Goal: Communication & Community: Answer question/provide support

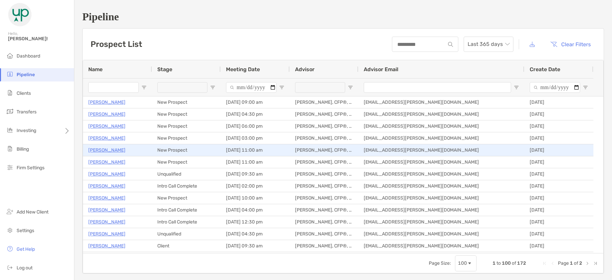
click at [109, 148] on p "[PERSON_NAME]" at bounding box center [106, 150] width 37 height 8
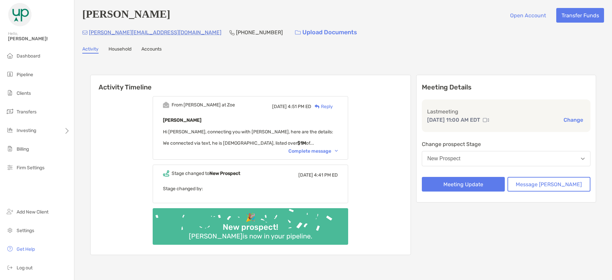
click at [314, 152] on div "Complete message" at bounding box center [313, 151] width 49 height 6
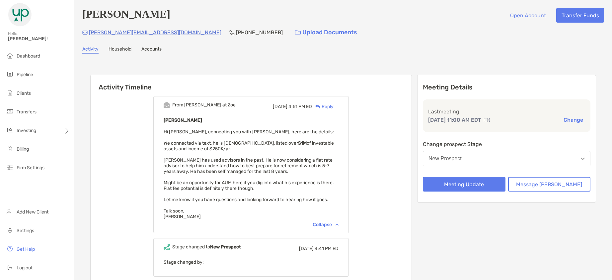
click at [493, 160] on button "New Prospect" at bounding box center [507, 158] width 168 height 15
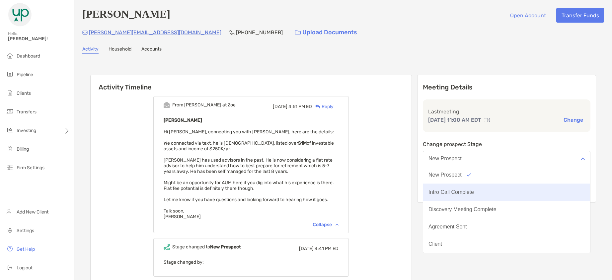
click at [474, 190] on div "Intro Call Complete" at bounding box center [451, 192] width 45 height 6
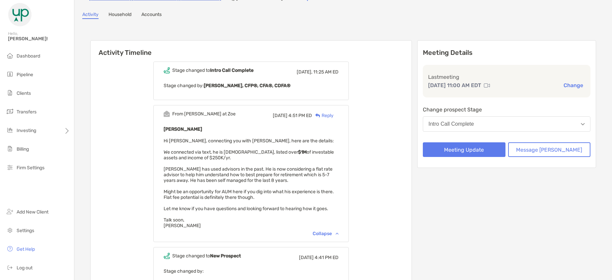
scroll to position [33, 0]
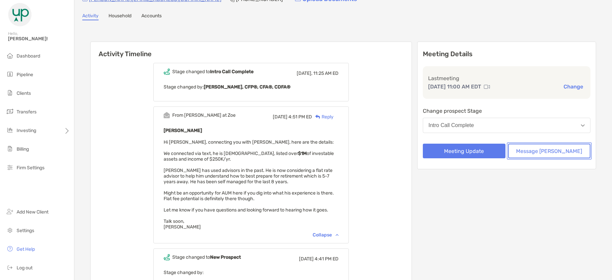
click at [564, 148] on button "Message [PERSON_NAME]" at bounding box center [549, 150] width 83 height 15
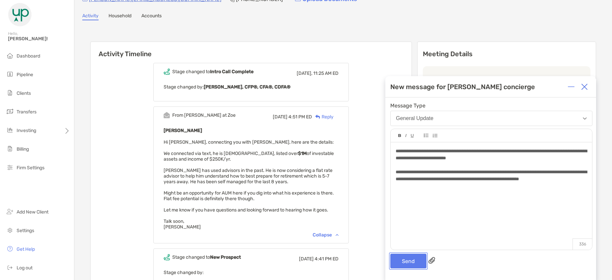
click at [397, 258] on button "Send" at bounding box center [408, 260] width 36 height 15
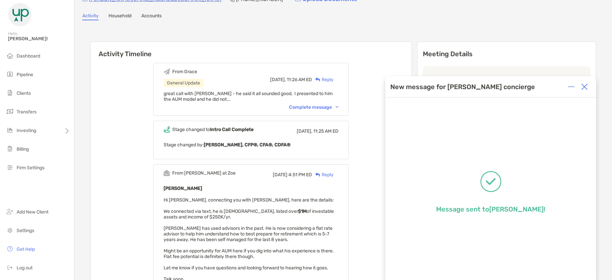
click at [323, 110] on div "Complete message" at bounding box center [313, 107] width 49 height 6
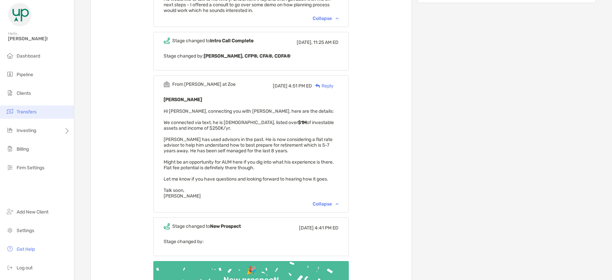
scroll to position [254, 0]
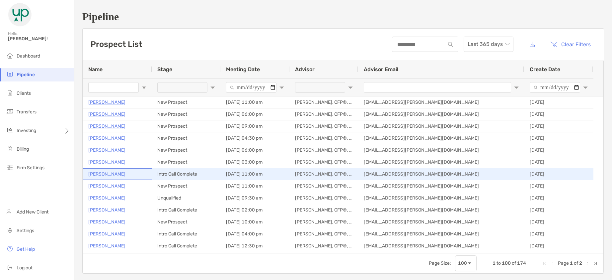
click at [108, 171] on p "[PERSON_NAME]" at bounding box center [106, 174] width 37 height 8
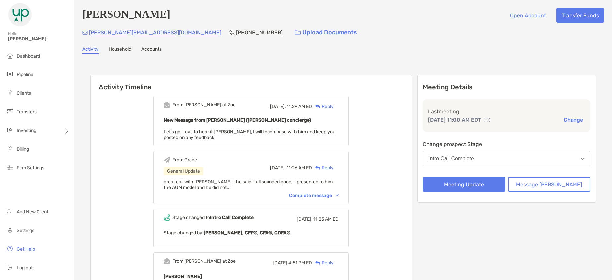
click at [318, 197] on div "Complete message" at bounding box center [313, 195] width 49 height 6
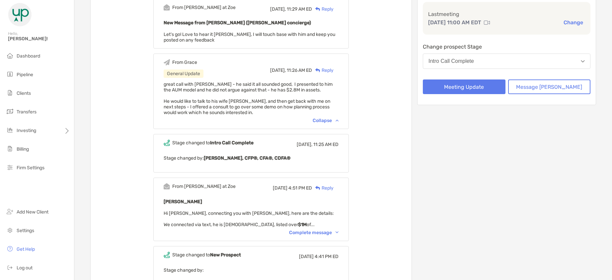
scroll to position [100, 0]
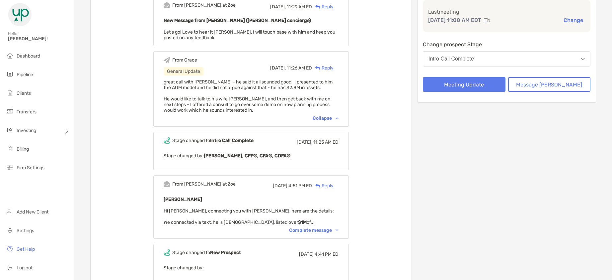
click at [329, 229] on div "Complete message" at bounding box center [313, 230] width 49 height 6
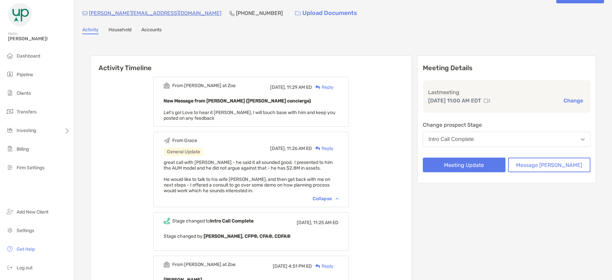
scroll to position [0, 0]
